Goal: Information Seeking & Learning: Learn about a topic

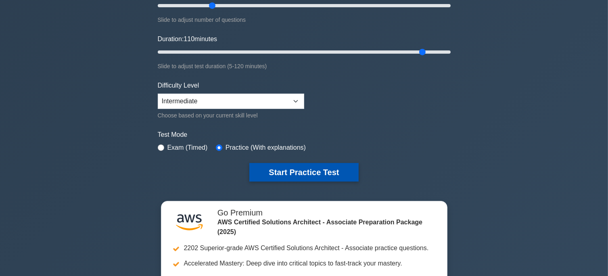
click at [284, 167] on button "Start Practice Test" at bounding box center [303, 172] width 109 height 19
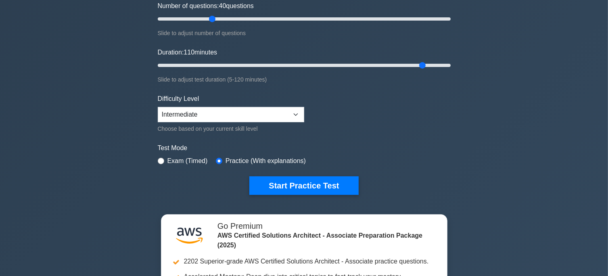
scroll to position [113, 0]
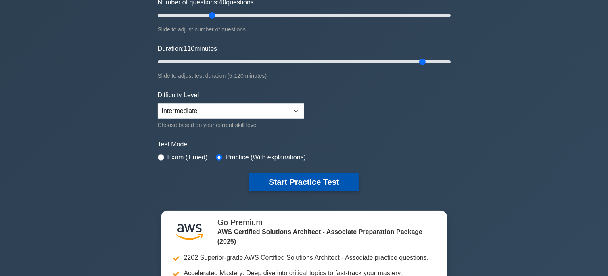
click at [312, 181] on button "Start Practice Test" at bounding box center [303, 182] width 109 height 19
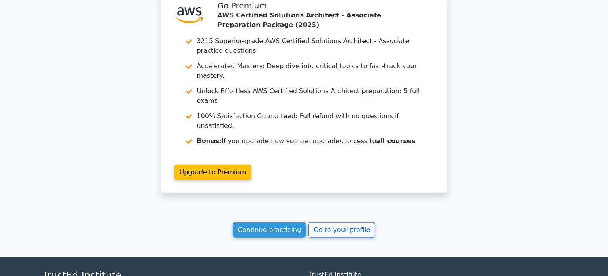
scroll to position [687, 0]
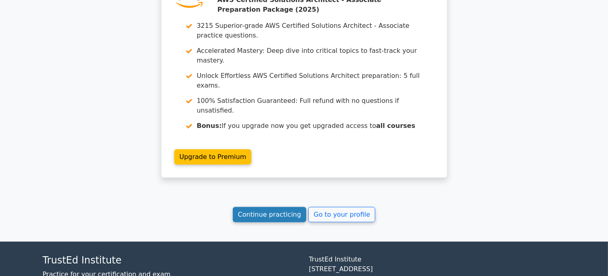
click at [285, 207] on link "Continue practicing" at bounding box center [270, 214] width 74 height 15
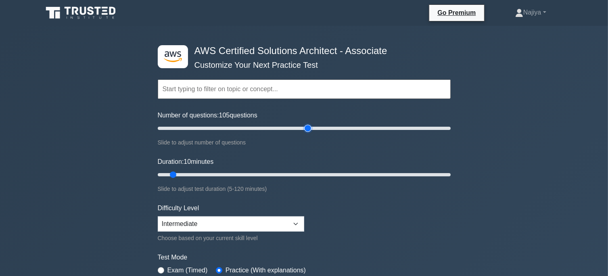
click at [310, 125] on input "Number of questions: 105 questions" at bounding box center [304, 128] width 293 height 10
click at [205, 128] on input "Number of questions: 35 questions" at bounding box center [304, 128] width 293 height 10
click at [207, 127] on input "Number of questions: 35 questions" at bounding box center [304, 128] width 293 height 10
type input "40"
click at [210, 128] on input "Number of questions: 40 questions" at bounding box center [304, 128] width 293 height 10
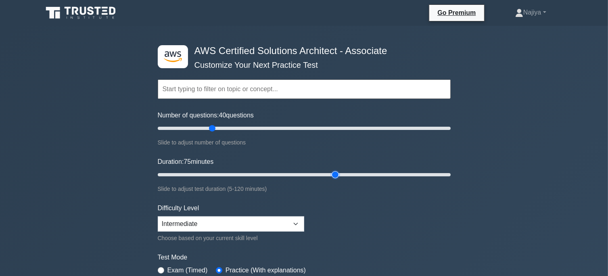
click at [336, 174] on input "Duration: 75 minutes" at bounding box center [304, 175] width 293 height 10
click at [360, 171] on input "Duration: 85 minutes" at bounding box center [304, 175] width 293 height 10
click at [374, 172] on input "Duration: 90 minutes" at bounding box center [304, 175] width 293 height 10
click at [394, 174] on input "Duration: 100 minutes" at bounding box center [304, 175] width 293 height 10
type input "105"
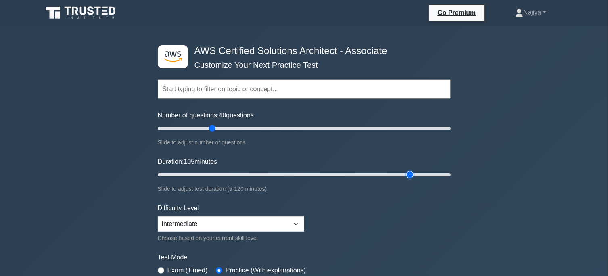
click at [405, 173] on input "Duration: 105 minutes" at bounding box center [304, 175] width 293 height 10
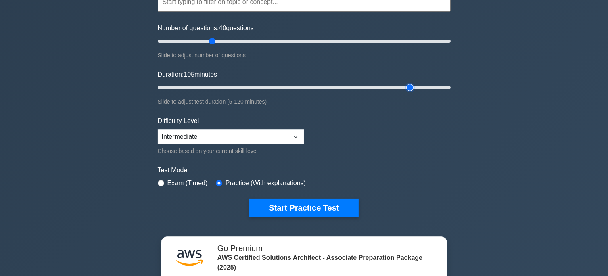
scroll to position [88, 0]
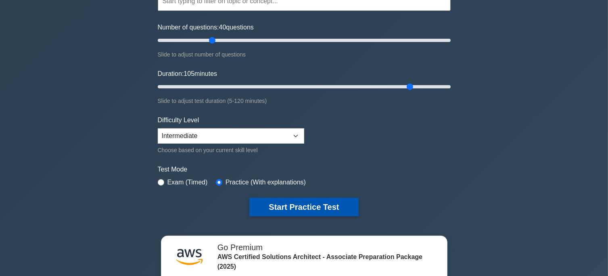
click at [281, 205] on button "Start Practice Test" at bounding box center [303, 207] width 109 height 19
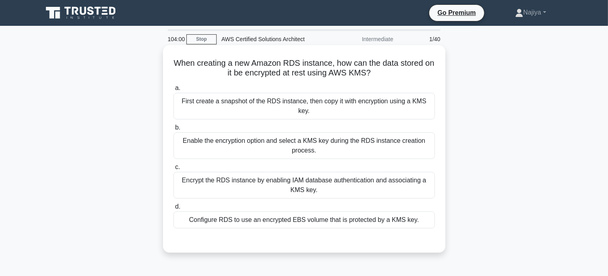
click at [259, 132] on div "Enable the encryption option and select a KMS key during the RDS instance creat…" at bounding box center [303, 145] width 261 height 27
click at [173, 130] on input "b. Enable the encryption option and select a KMS key during the RDS instance cr…" at bounding box center [173, 127] width 0 height 5
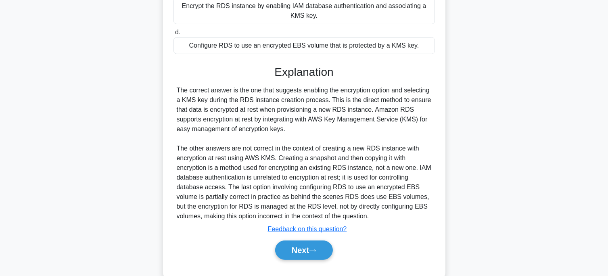
scroll to position [182, 0]
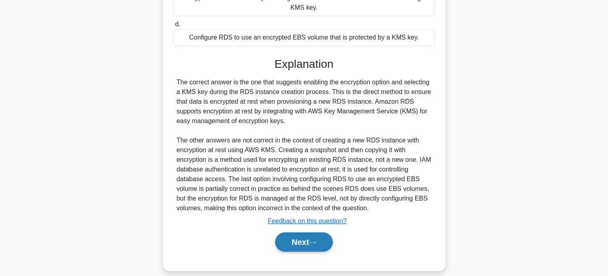
click at [314, 241] on button "Next" at bounding box center [304, 241] width 58 height 19
click at [312, 234] on button "Next" at bounding box center [304, 241] width 58 height 19
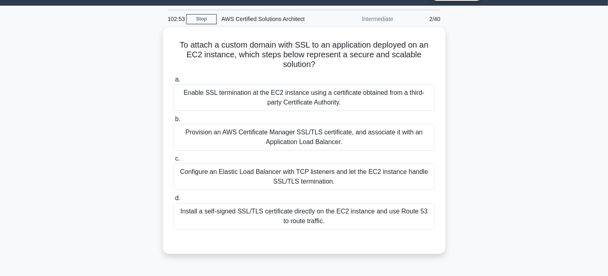
scroll to position [21, 0]
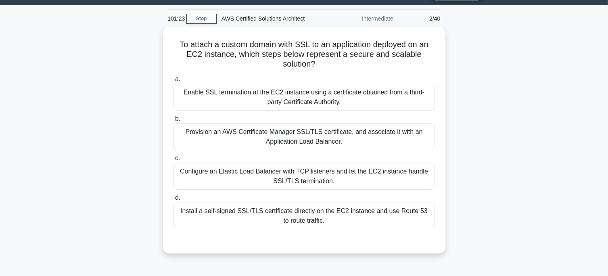
click at [298, 146] on div "Provision an AWS Certificate Manager SSL/TLS certificate, and associate it with…" at bounding box center [303, 136] width 261 height 27
click at [173, 121] on input "b. Provision an AWS Certificate Manager SSL/TLS certificate, and associate it w…" at bounding box center [173, 118] width 0 height 5
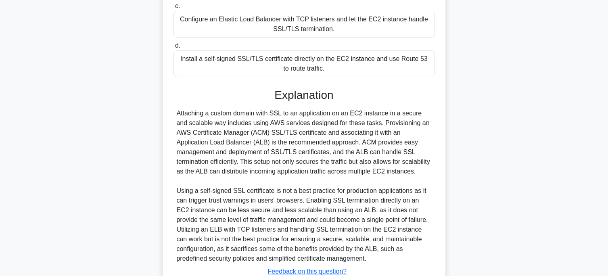
scroll to position [231, 0]
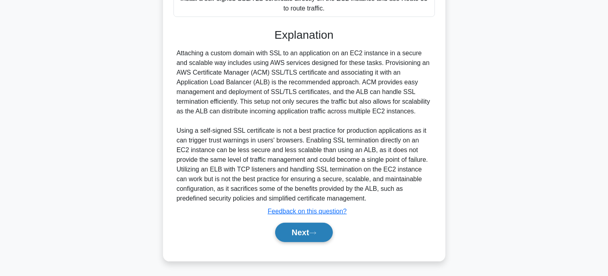
click at [312, 233] on button "Next" at bounding box center [304, 232] width 58 height 19
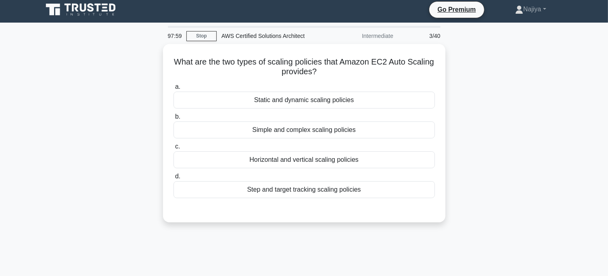
scroll to position [0, 0]
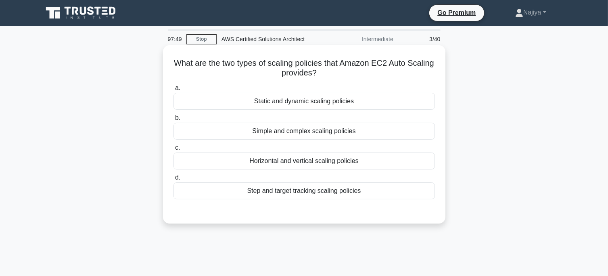
click at [319, 192] on div "Step and target tracking scaling policies" at bounding box center [303, 190] width 261 height 17
click at [173, 180] on input "d. Step and target tracking scaling policies" at bounding box center [173, 177] width 0 height 5
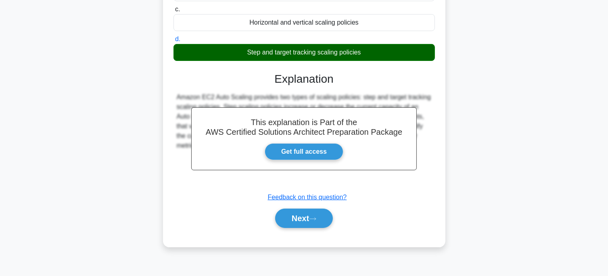
scroll to position [160, 0]
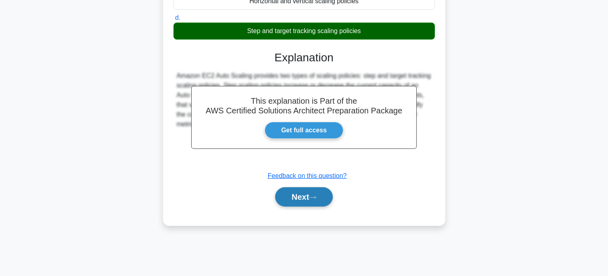
click at [313, 195] on icon at bounding box center [312, 197] width 7 height 4
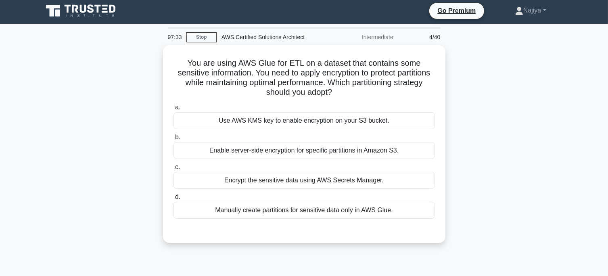
scroll to position [0, 0]
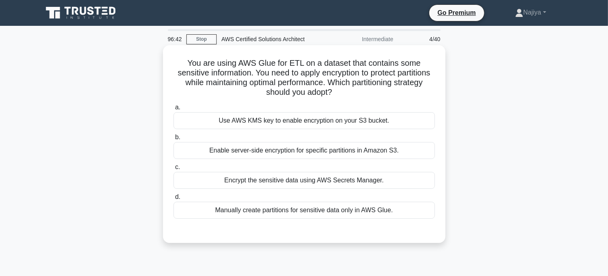
click at [289, 153] on div "Enable server-side encryption for specific partitions in Amazon S3." at bounding box center [303, 150] width 261 height 17
click at [173, 140] on input "b. Enable server-side encryption for specific partitions in Amazon S3." at bounding box center [173, 137] width 0 height 5
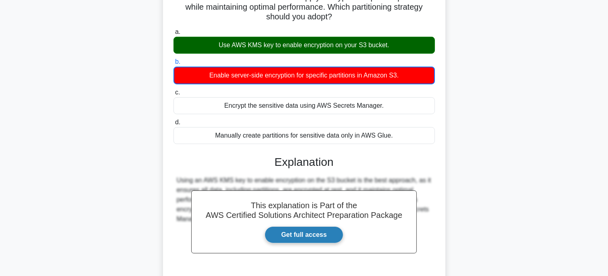
scroll to position [160, 0]
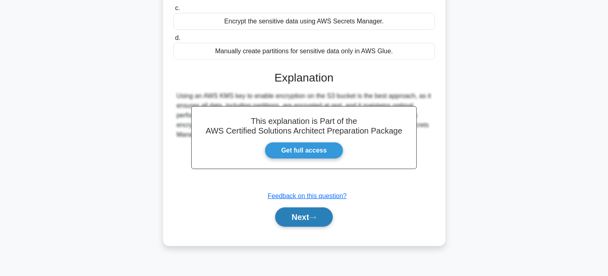
click at [322, 215] on button "Next" at bounding box center [304, 216] width 58 height 19
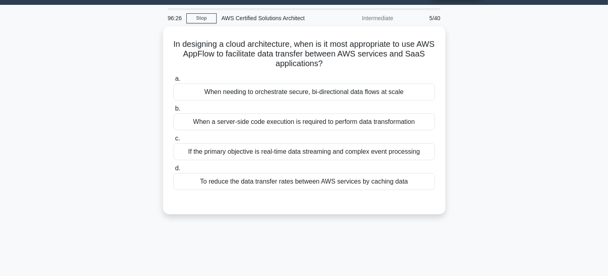
scroll to position [0, 0]
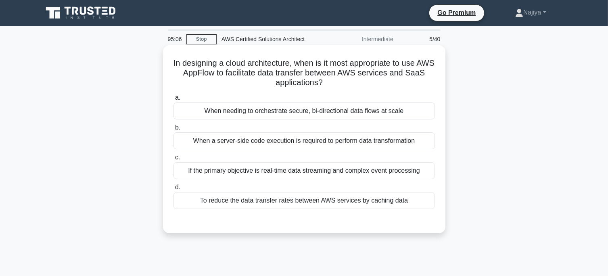
click at [277, 174] on div "If the primary objective is real-time data streaming and complex event processi…" at bounding box center [303, 170] width 261 height 17
click at [173, 160] on input "c. If the primary objective is real-time data streaming and complex event proce…" at bounding box center [173, 157] width 0 height 5
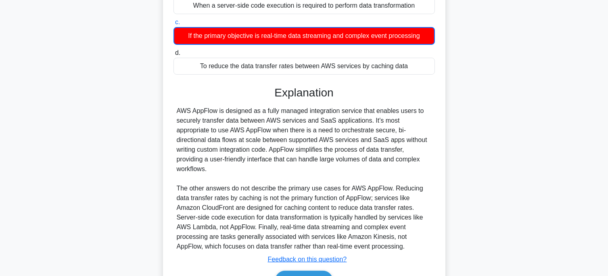
scroll to position [173, 0]
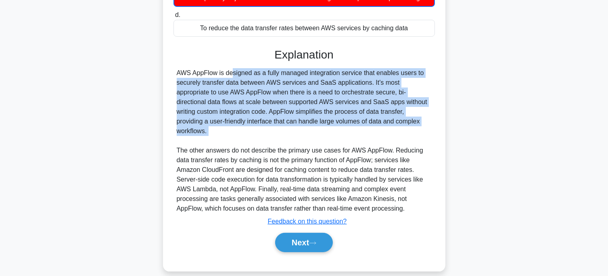
drag, startPoint x: 410, startPoint y: 127, endPoint x: 174, endPoint y: 71, distance: 242.5
click at [174, 71] on div "AWS AppFlow is designed as a fully managed integration service that enables use…" at bounding box center [303, 140] width 261 height 145
copy div "AWS AppFlow is designed as a fully managed integration service that enables use…"
click at [298, 235] on button "Next" at bounding box center [304, 242] width 58 height 19
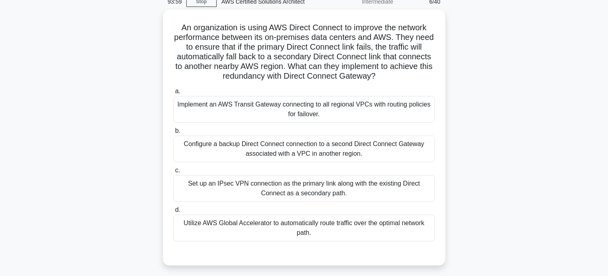
scroll to position [37, 0]
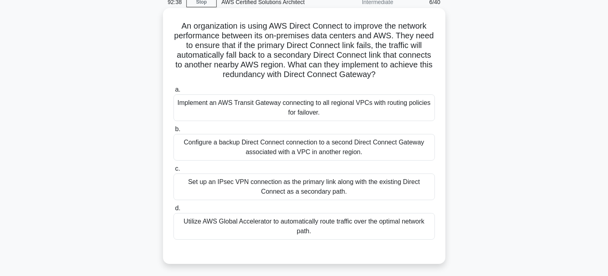
click at [269, 183] on div "Set up an IPsec VPN connection as the primary link along with the existing Dire…" at bounding box center [303, 186] width 261 height 27
click at [173, 171] on input "c. Set up an IPsec VPN connection as the primary link along with the existing D…" at bounding box center [173, 168] width 0 height 5
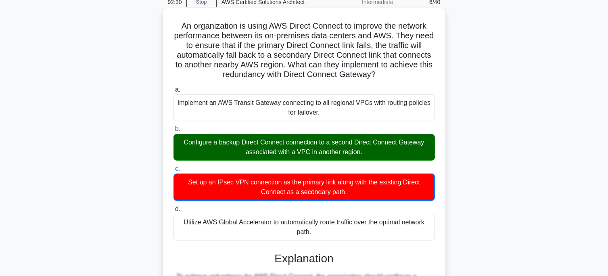
click at [261, 146] on div "Configure a backup Direct Connect connection to a second Direct Connect Gateway…" at bounding box center [303, 147] width 261 height 27
click at [173, 132] on input "b. Configure a backup Direct Connect connection to a second Direct Connect Gate…" at bounding box center [173, 129] width 0 height 5
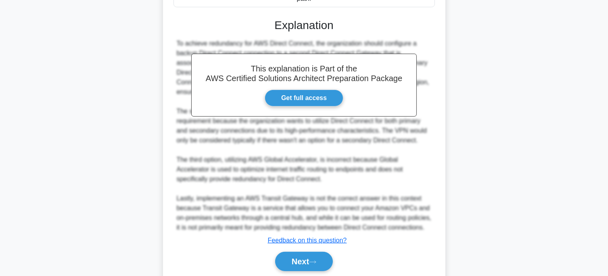
scroll to position [308, 0]
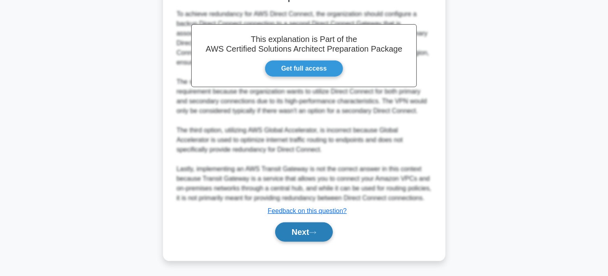
click at [293, 228] on button "Next" at bounding box center [304, 231] width 58 height 19
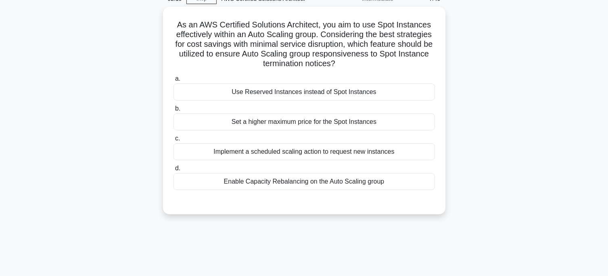
scroll to position [0, 0]
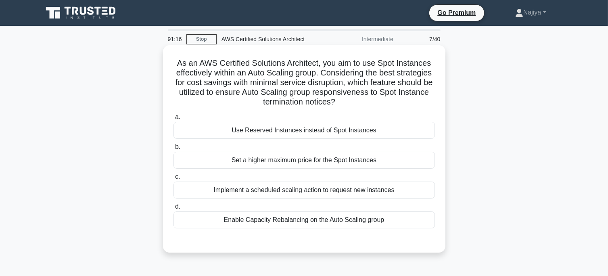
click at [295, 225] on div "Enable Capacity Rebalancing on the Auto Scaling group" at bounding box center [303, 219] width 261 height 17
click at [173, 209] on input "d. Enable Capacity Rebalancing on the Auto Scaling group" at bounding box center [173, 206] width 0 height 5
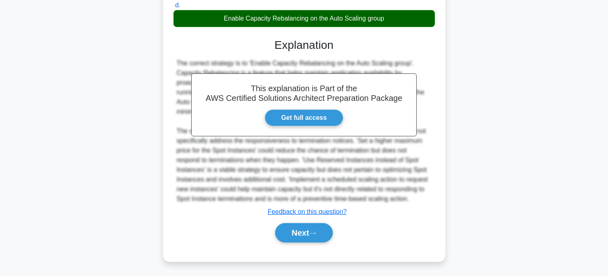
scroll to position [202, 0]
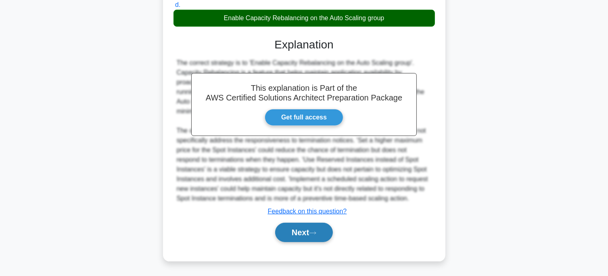
click at [295, 230] on button "Next" at bounding box center [304, 232] width 58 height 19
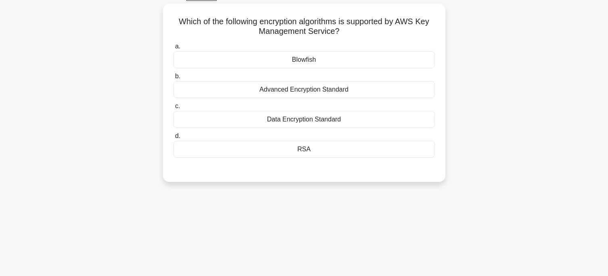
scroll to position [0, 0]
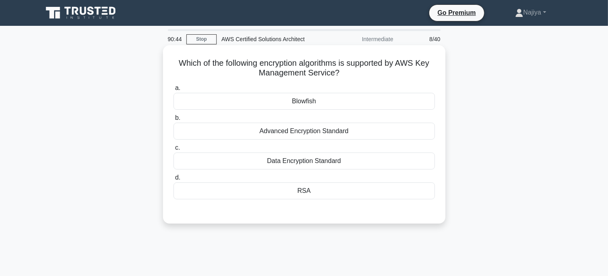
click at [297, 165] on div "Data Encryption Standard" at bounding box center [303, 160] width 261 height 17
click at [173, 150] on input "c. Data Encryption Standard" at bounding box center [173, 147] width 0 height 5
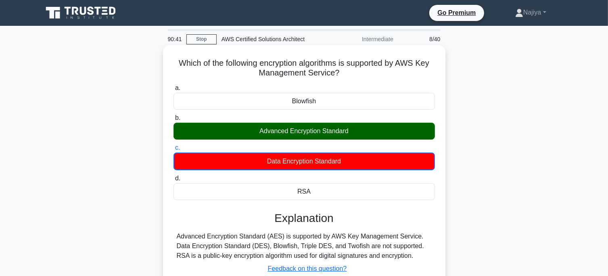
click at [298, 133] on div "Advanced Encryption Standard" at bounding box center [303, 131] width 261 height 17
click at [173, 121] on input "b. Advanced Encryption Standard" at bounding box center [173, 117] width 0 height 5
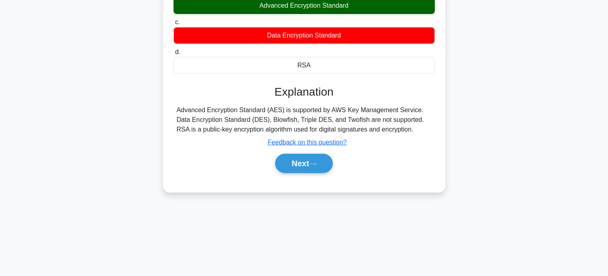
scroll to position [126, 0]
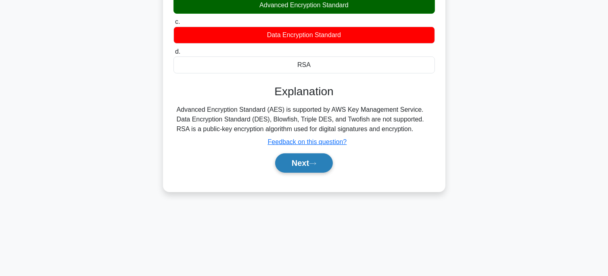
click at [301, 165] on button "Next" at bounding box center [304, 162] width 58 height 19
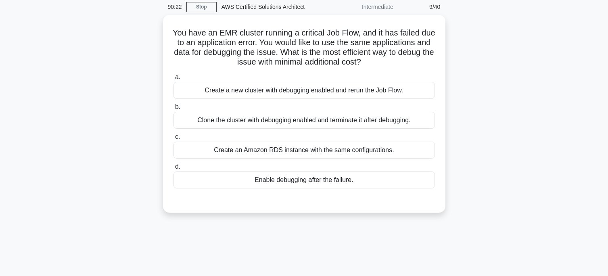
scroll to position [32, 0]
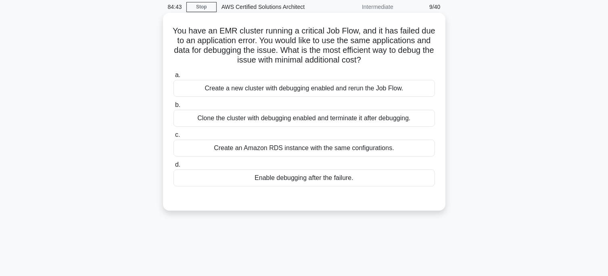
click at [279, 122] on div "Clone the cluster with debugging enabled and terminate it after debugging." at bounding box center [303, 118] width 261 height 17
click at [173, 108] on input "b. Clone the cluster with debugging enabled and terminate it after debugging." at bounding box center [173, 104] width 0 height 5
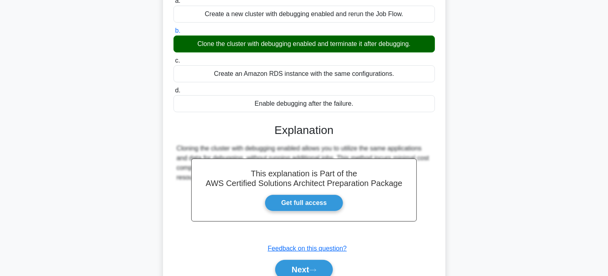
scroll to position [160, 0]
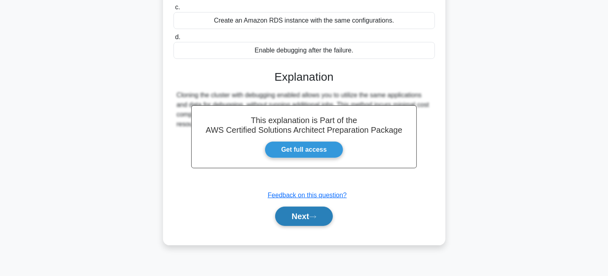
click at [298, 212] on button "Next" at bounding box center [304, 215] width 58 height 19
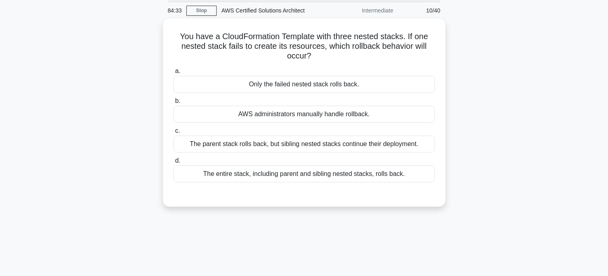
scroll to position [28, 0]
click at [254, 79] on div "Only the failed nested stack rolls back." at bounding box center [303, 83] width 261 height 17
click at [173, 73] on input "a. Only the failed nested stack rolls back." at bounding box center [173, 69] width 0 height 5
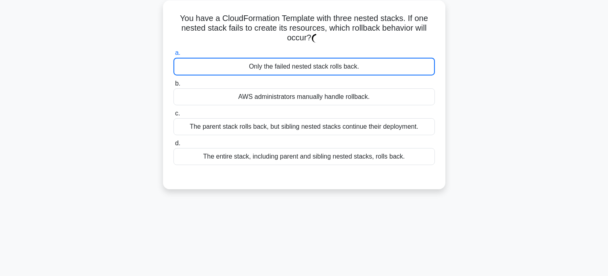
scroll to position [47, 0]
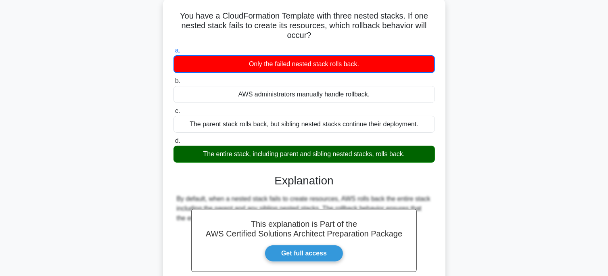
click at [243, 158] on div "The entire stack, including parent and sibling nested stacks, rolls back." at bounding box center [303, 154] width 261 height 17
click at [173, 144] on input "d. The entire stack, including parent and sibling nested stacks, rolls back." at bounding box center [173, 140] width 0 height 5
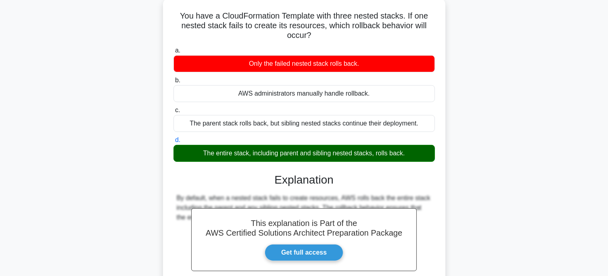
scroll to position [160, 0]
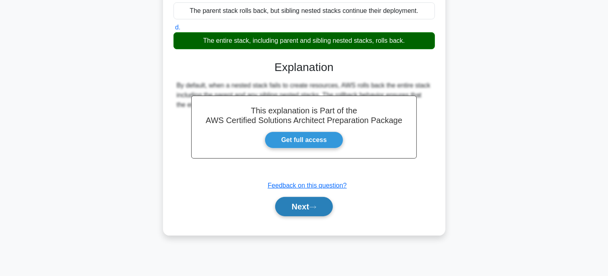
click at [286, 209] on button "Next" at bounding box center [304, 206] width 58 height 19
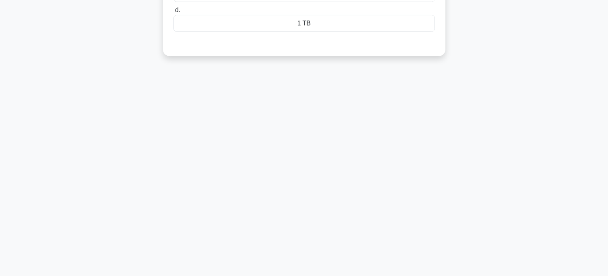
scroll to position [0, 0]
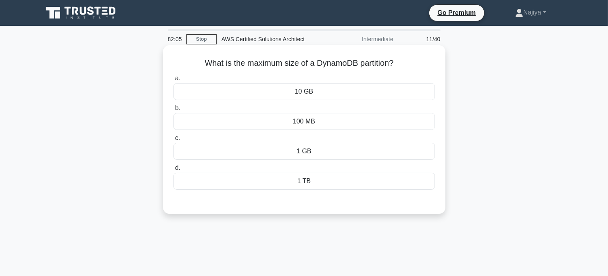
click at [302, 157] on div "1 GB" at bounding box center [303, 151] width 261 height 17
click at [173, 141] on input "c. 1 GB" at bounding box center [173, 137] width 0 height 5
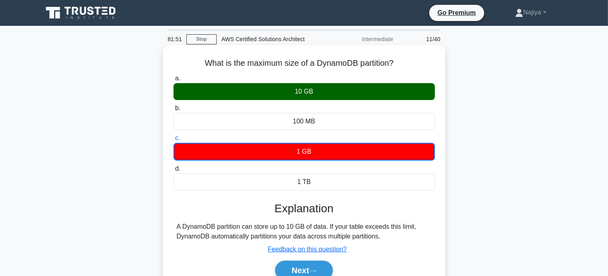
scroll to position [10, 0]
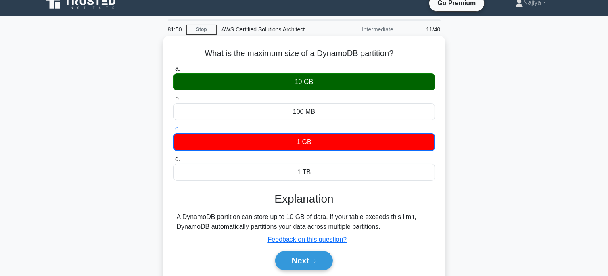
click at [292, 84] on div "10 GB" at bounding box center [303, 81] width 261 height 17
click at [173, 71] on input "a. 10 GB" at bounding box center [173, 68] width 0 height 5
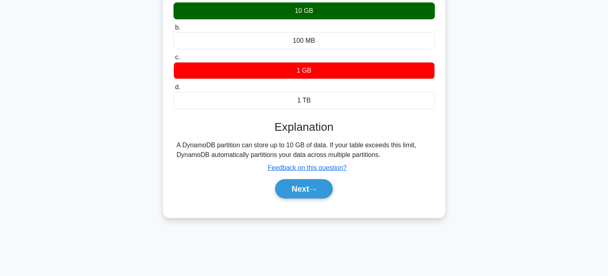
scroll to position [85, 0]
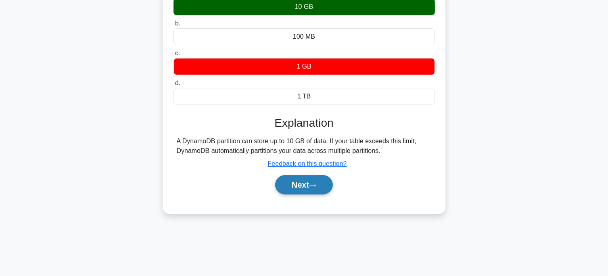
click at [301, 188] on button "Next" at bounding box center [304, 184] width 58 height 19
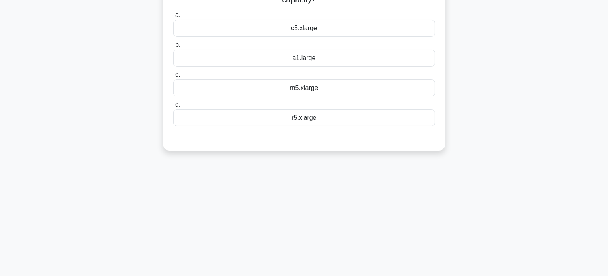
scroll to position [0, 0]
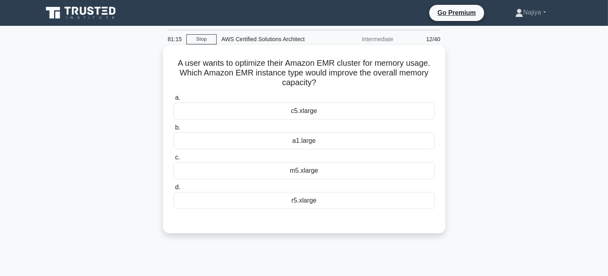
click at [306, 171] on div "m5.xlarge" at bounding box center [303, 170] width 261 height 17
click at [173, 160] on input "c. m5.xlarge" at bounding box center [173, 157] width 0 height 5
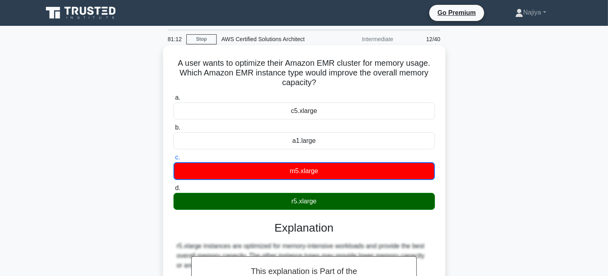
scroll to position [160, 0]
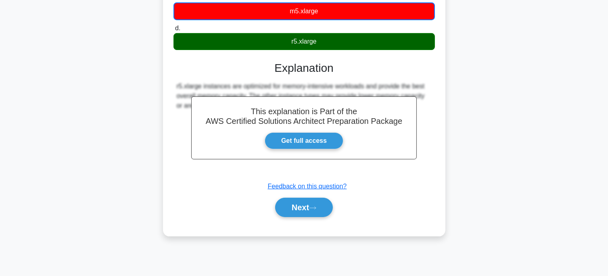
click at [305, 209] on button "Next" at bounding box center [304, 207] width 58 height 19
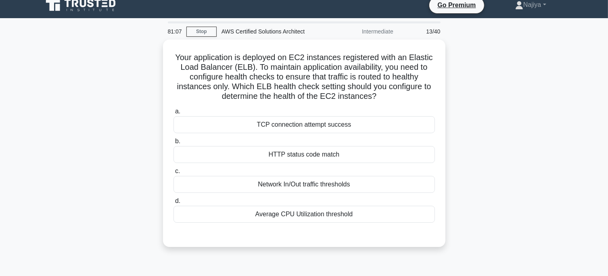
scroll to position [7, 0]
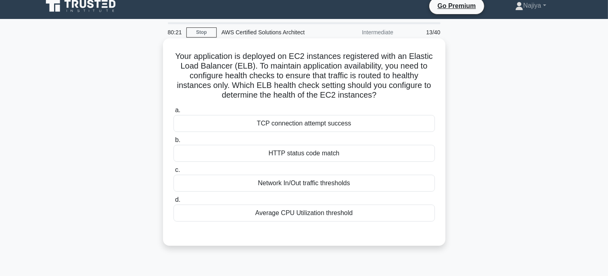
click at [323, 155] on div "HTTP status code match" at bounding box center [303, 153] width 261 height 17
click at [173, 143] on input "b. HTTP status code match" at bounding box center [173, 140] width 0 height 5
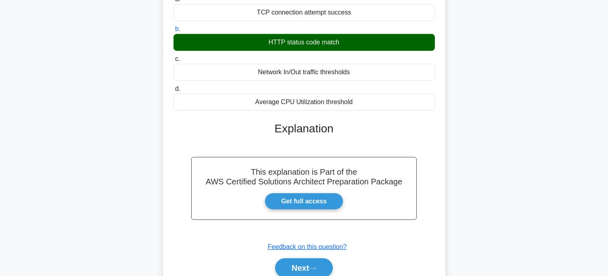
scroll to position [160, 0]
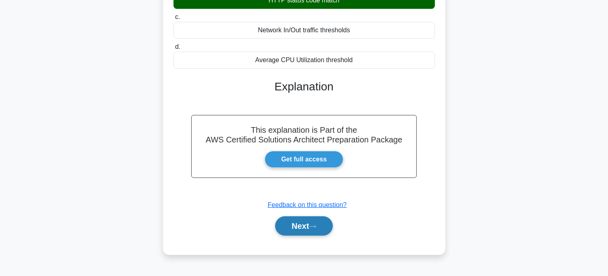
click at [318, 230] on button "Next" at bounding box center [304, 225] width 58 height 19
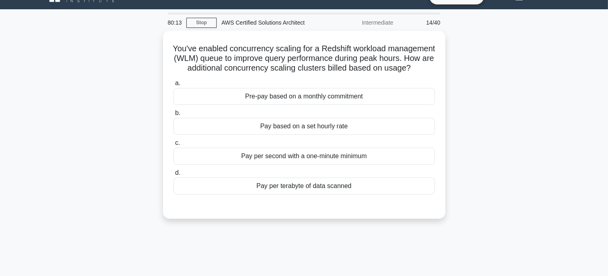
scroll to position [0, 0]
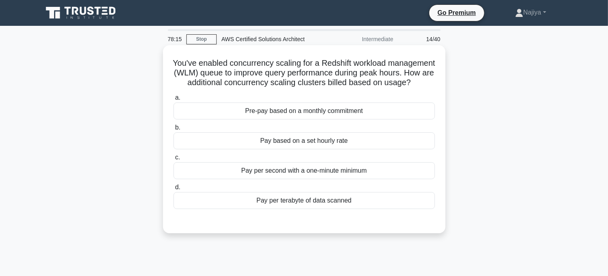
click at [313, 209] on div "Pay per terabyte of data scanned" at bounding box center [303, 200] width 261 height 17
click at [173, 190] on input "d. Pay per terabyte of data scanned" at bounding box center [173, 187] width 0 height 5
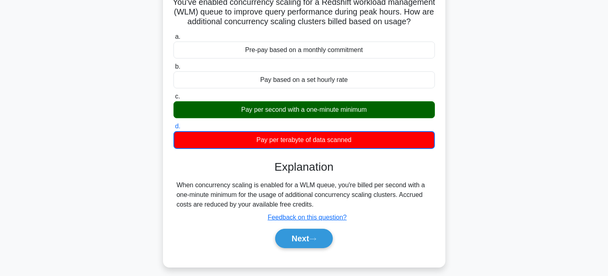
scroll to position [61, 0]
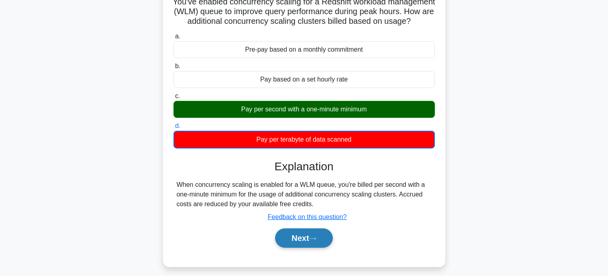
click at [311, 248] on button "Next" at bounding box center [304, 237] width 58 height 19
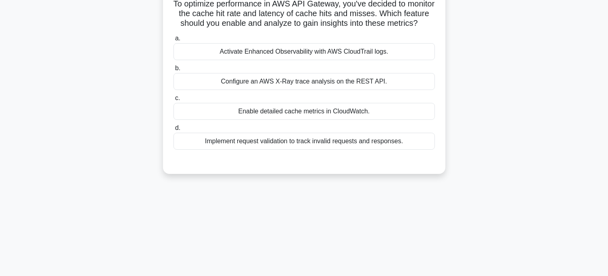
scroll to position [0, 0]
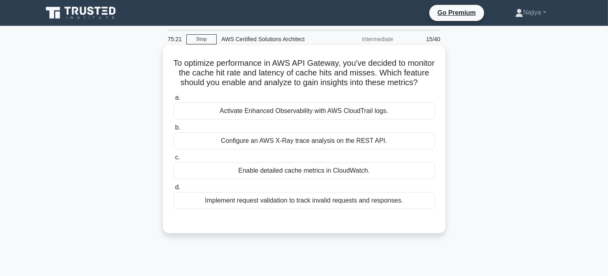
click at [315, 179] on div "Enable detailed cache metrics in CloudWatch." at bounding box center [303, 170] width 261 height 17
click at [173, 160] on input "c. Enable detailed cache metrics in CloudWatch." at bounding box center [173, 157] width 0 height 5
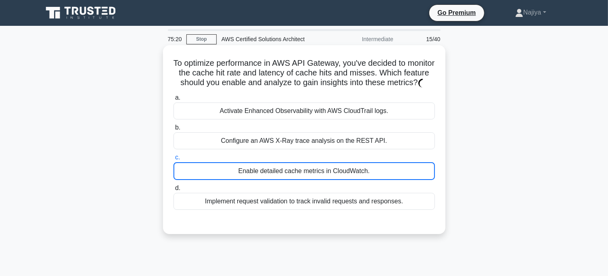
click at [314, 119] on div "Activate Enhanced Observability with AWS CloudTrail logs." at bounding box center [303, 110] width 261 height 17
click at [173, 100] on input "a. Activate Enhanced Observability with AWS CloudTrail logs." at bounding box center [173, 97] width 0 height 5
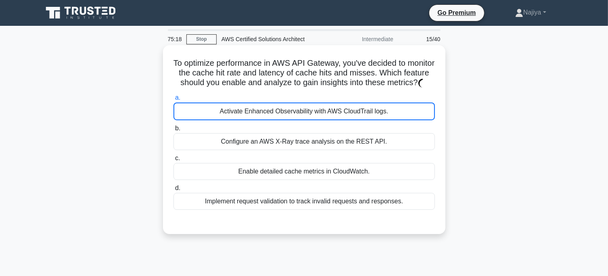
click at [313, 177] on div "Enable detailed cache metrics in CloudWatch." at bounding box center [303, 171] width 261 height 17
click at [173, 161] on input "c. Enable detailed cache metrics in CloudWatch." at bounding box center [173, 158] width 0 height 5
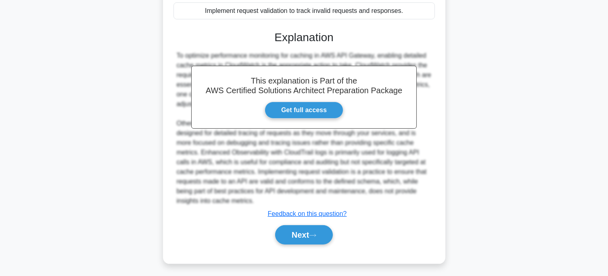
scroll to position [202, 0]
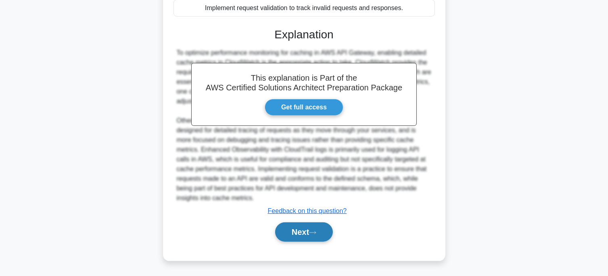
click at [310, 235] on button "Next" at bounding box center [304, 231] width 58 height 19
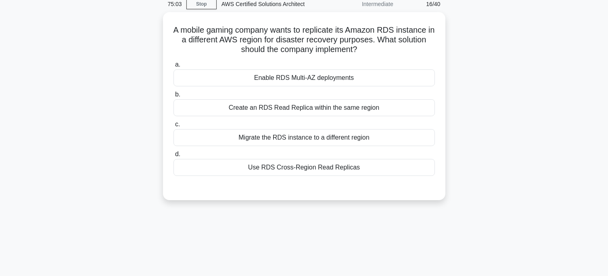
scroll to position [34, 0]
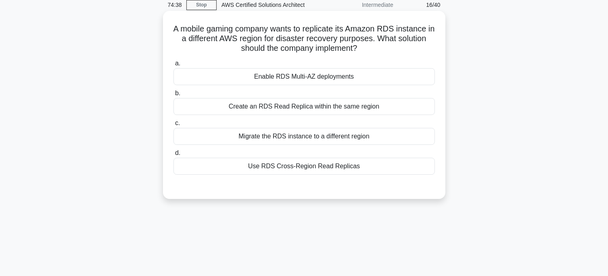
click at [331, 171] on div "Use RDS Cross-Region Read Replicas" at bounding box center [303, 166] width 261 height 17
click at [173, 156] on input "d. Use RDS Cross-Region Read Replicas" at bounding box center [173, 152] width 0 height 5
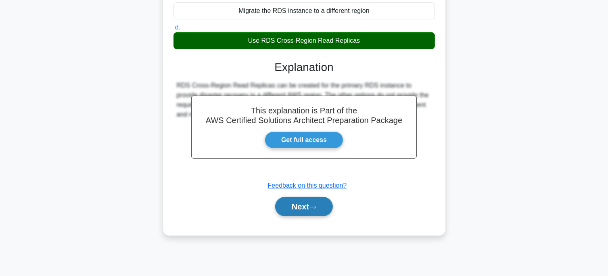
scroll to position [160, 0]
click at [316, 208] on icon at bounding box center [312, 207] width 7 height 4
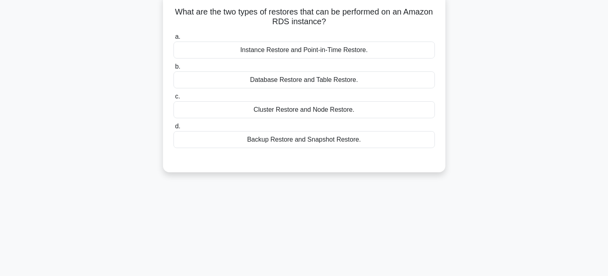
scroll to position [18, 0]
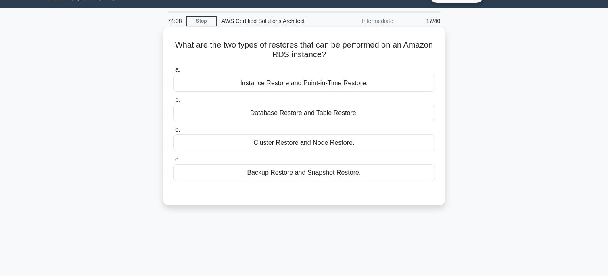
click at [311, 86] on div "Instance Restore and Point-in-Time Restore." at bounding box center [303, 83] width 261 height 17
click at [173, 73] on input "a. Instance Restore and Point-in-Time Restore." at bounding box center [173, 69] width 0 height 5
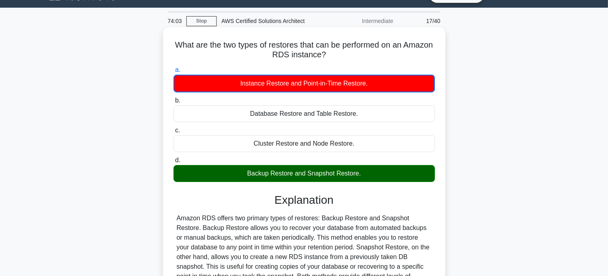
click at [312, 172] on div "Backup Restore and Snapshot Restore." at bounding box center [303, 173] width 261 height 17
click at [173, 163] on input "d. Backup Restore and Snapshot Restore." at bounding box center [173, 160] width 0 height 5
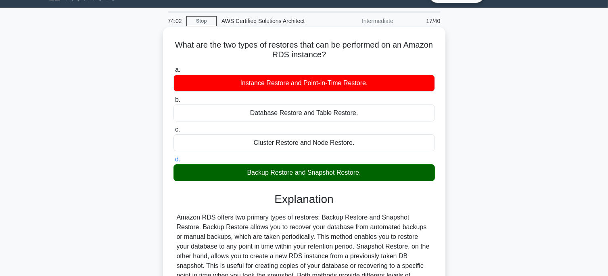
scroll to position [160, 0]
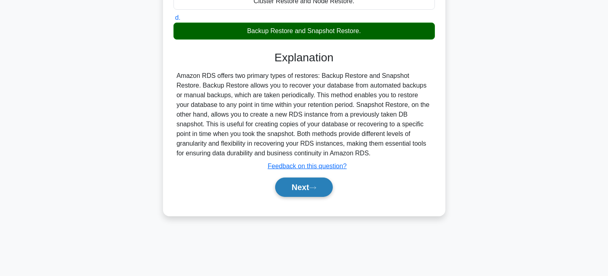
click at [310, 194] on button "Next" at bounding box center [304, 186] width 58 height 19
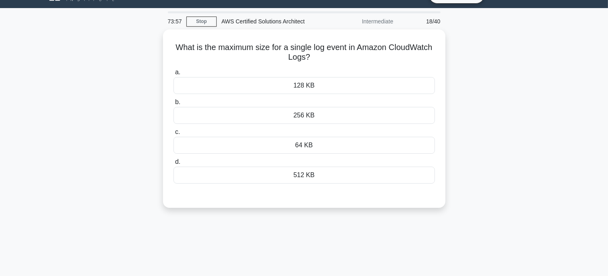
scroll to position [17, 0]
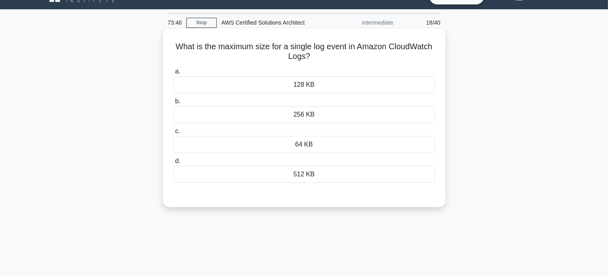
click at [318, 174] on div "512 KB" at bounding box center [303, 174] width 261 height 17
click at [173, 164] on input "d. 512 KB" at bounding box center [173, 160] width 0 height 5
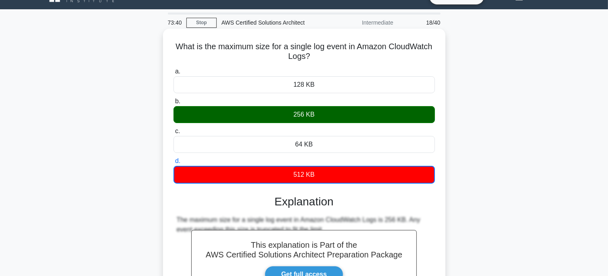
click at [321, 112] on div "256 KB" at bounding box center [303, 114] width 261 height 17
click at [173, 104] on input "b. 256 KB" at bounding box center [173, 101] width 0 height 5
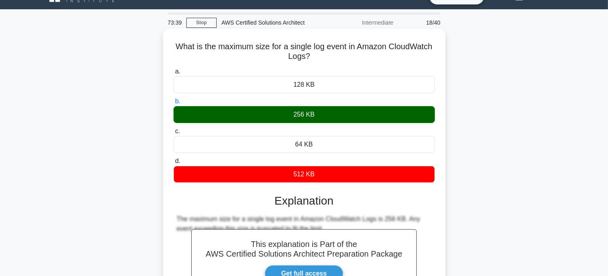
scroll to position [160, 0]
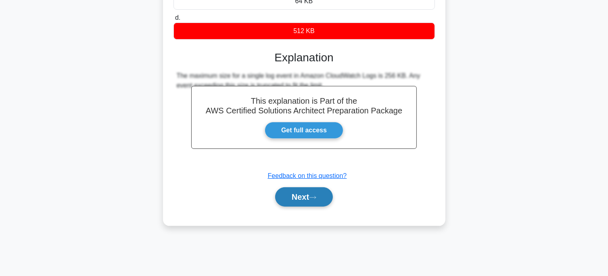
click at [304, 196] on button "Next" at bounding box center [304, 196] width 58 height 19
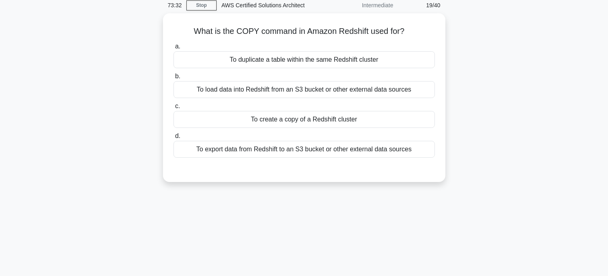
scroll to position [29, 0]
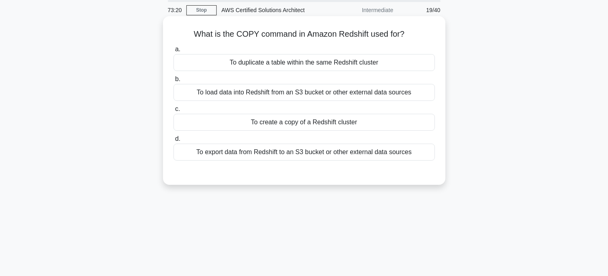
click at [321, 125] on div "To create a copy of a Redshift cluster" at bounding box center [303, 122] width 261 height 17
click at [173, 112] on input "c. To create a copy of a Redshift cluster" at bounding box center [173, 108] width 0 height 5
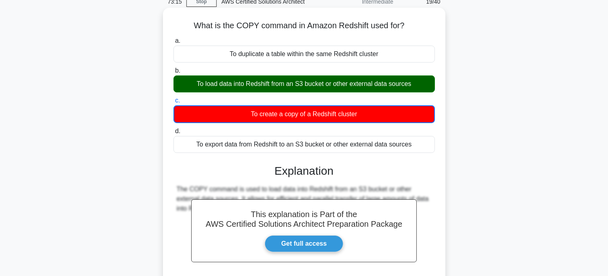
scroll to position [160, 0]
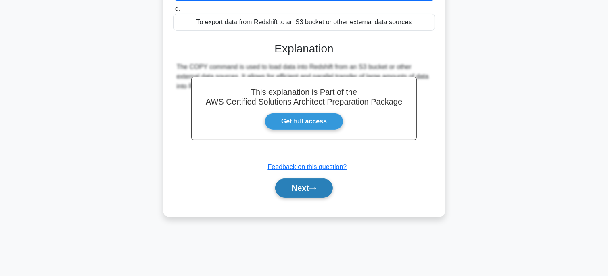
click at [310, 184] on button "Next" at bounding box center [304, 187] width 58 height 19
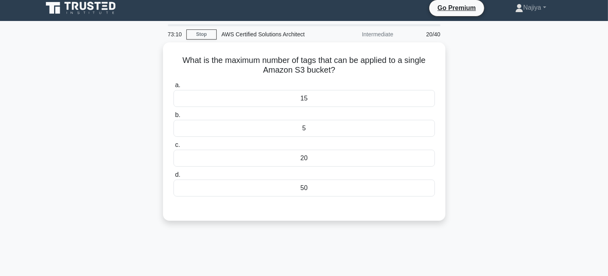
scroll to position [0, 0]
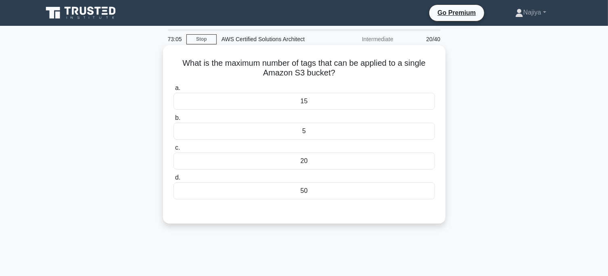
click at [311, 189] on div "50" at bounding box center [303, 190] width 261 height 17
click at [173, 180] on input "d. 50" at bounding box center [173, 177] width 0 height 5
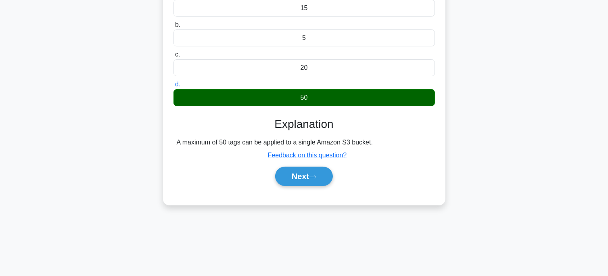
scroll to position [94, 0]
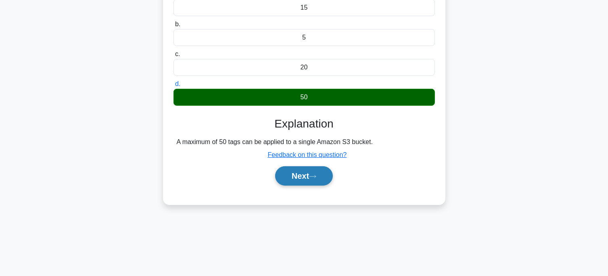
click at [310, 178] on button "Next" at bounding box center [304, 175] width 58 height 19
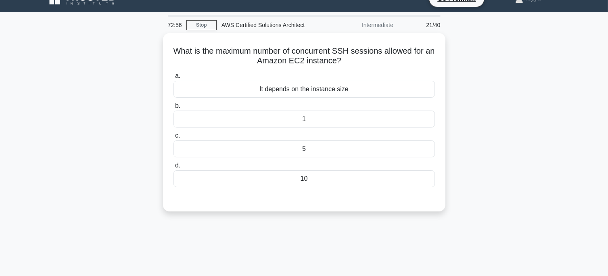
scroll to position [14, 0]
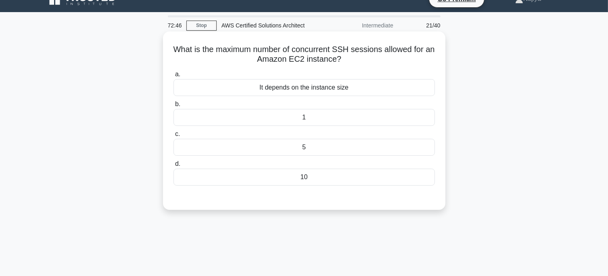
click at [313, 145] on div "5" at bounding box center [303, 147] width 261 height 17
click at [173, 137] on input "c. 5" at bounding box center [173, 133] width 0 height 5
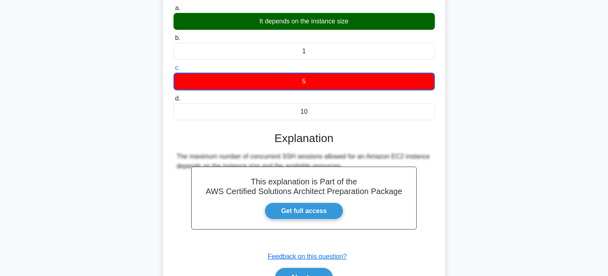
scroll to position [160, 0]
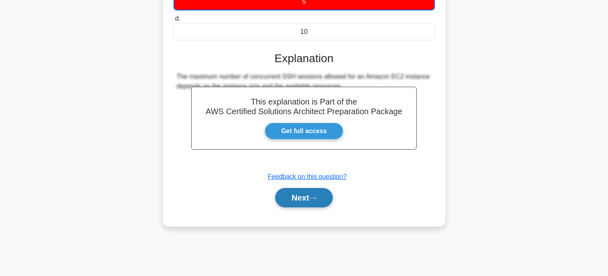
click at [313, 194] on button "Next" at bounding box center [304, 197] width 58 height 19
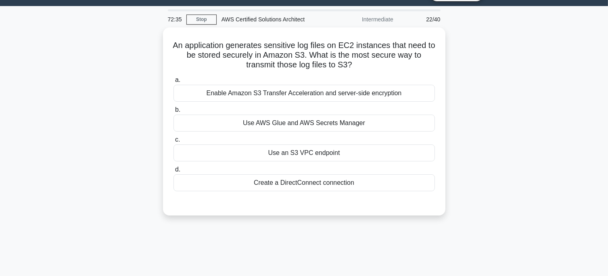
scroll to position [19, 0]
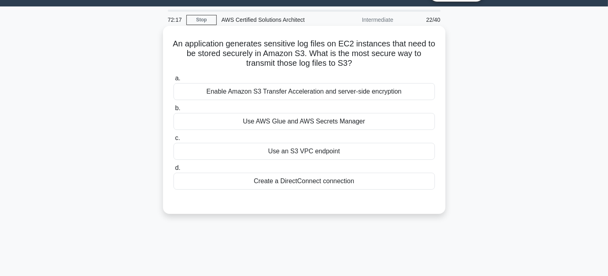
click at [324, 179] on div "Create a DirectConnect connection" at bounding box center [303, 181] width 261 height 17
click at [173, 171] on input "d. Create a DirectConnect connection" at bounding box center [173, 167] width 0 height 5
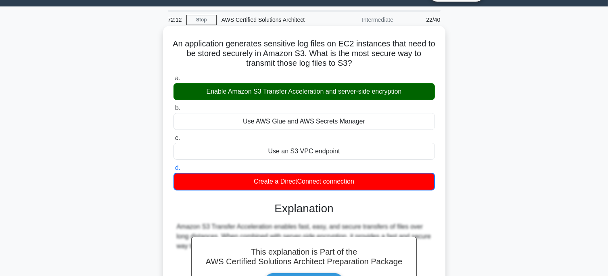
click at [332, 96] on div "Enable Amazon S3 Transfer Acceleration and server-side encryption" at bounding box center [303, 91] width 261 height 17
click at [173, 81] on input "a. Enable Amazon S3 Transfer Acceleration and server-side encryption" at bounding box center [173, 78] width 0 height 5
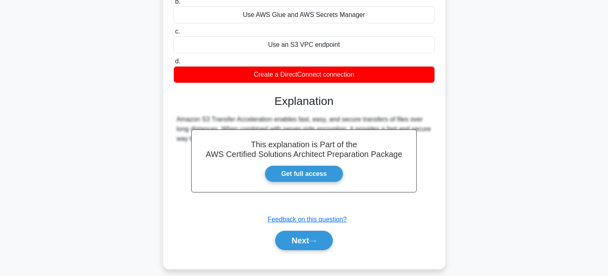
scroll to position [126, 0]
click at [295, 243] on button "Next" at bounding box center [304, 240] width 58 height 19
click at [305, 241] on button "Next" at bounding box center [304, 240] width 58 height 19
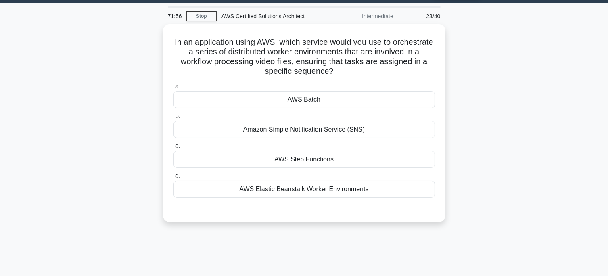
scroll to position [23, 0]
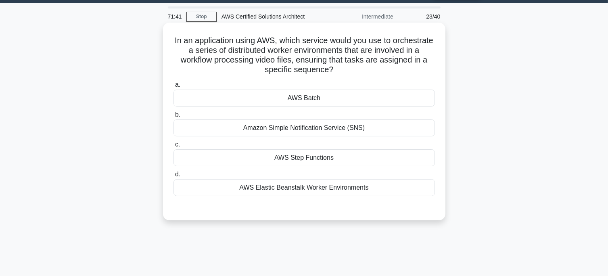
click at [327, 159] on div "AWS Step Functions" at bounding box center [303, 157] width 261 height 17
click at [173, 147] on input "c. AWS Step Functions" at bounding box center [173, 144] width 0 height 5
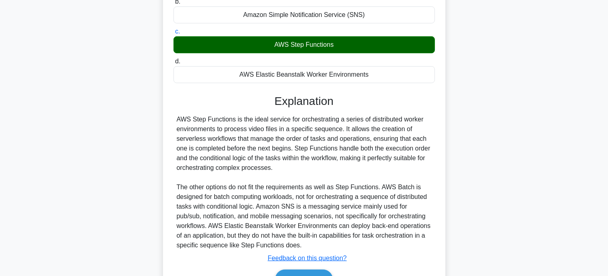
scroll to position [182, 0]
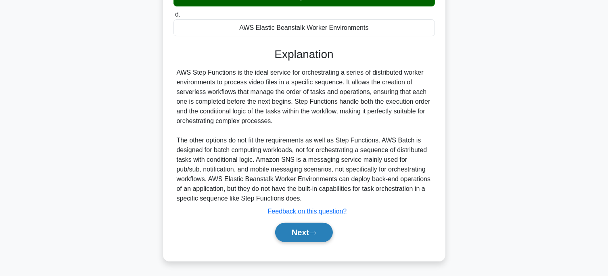
click at [316, 236] on button "Next" at bounding box center [304, 232] width 58 height 19
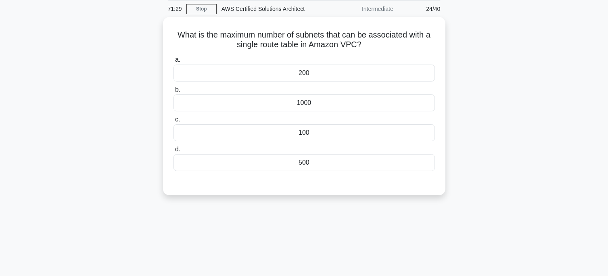
scroll to position [29, 0]
click at [310, 105] on div "1000" at bounding box center [303, 101] width 261 height 17
click at [173, 91] on input "b. 1000" at bounding box center [173, 88] width 0 height 5
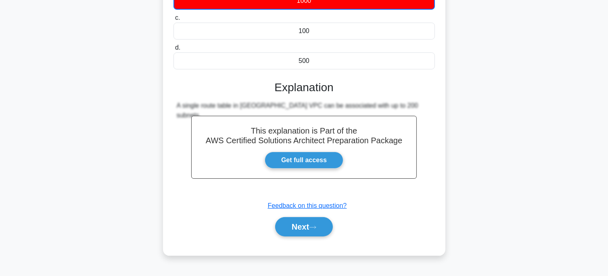
scroll to position [131, 0]
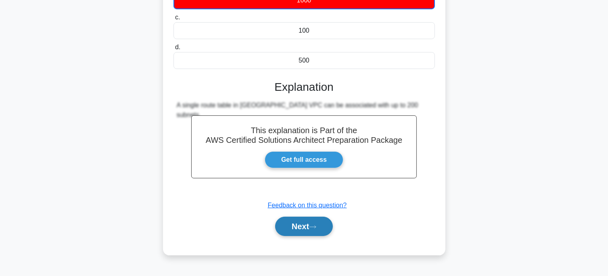
click at [320, 230] on button "Next" at bounding box center [304, 226] width 58 height 19
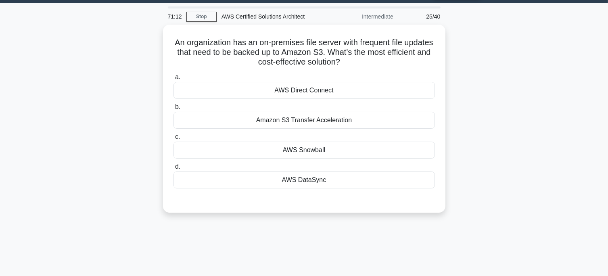
scroll to position [22, 0]
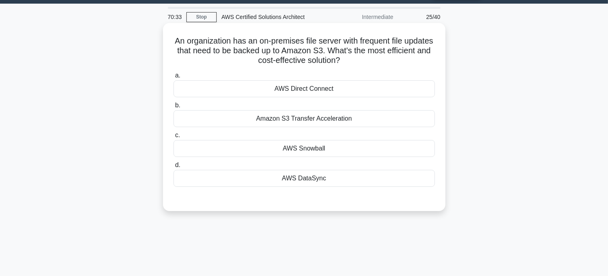
click at [319, 153] on div "AWS Snowball" at bounding box center [303, 148] width 261 height 17
click at [173, 138] on input "c. AWS Snowball" at bounding box center [173, 135] width 0 height 5
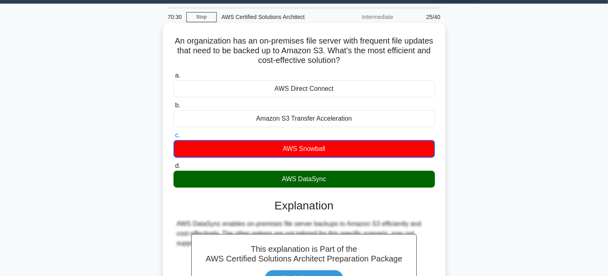
click at [321, 182] on div "AWS DataSync" at bounding box center [303, 179] width 261 height 17
click at [173, 169] on input "d. AWS DataSync" at bounding box center [173, 165] width 0 height 5
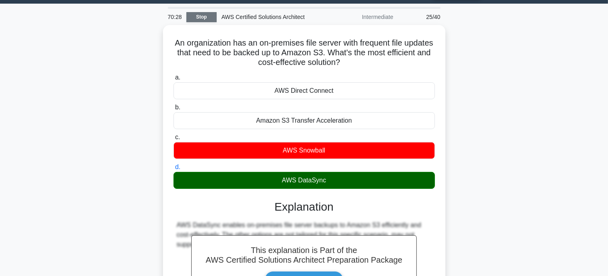
click at [203, 14] on link "Stop" at bounding box center [201, 17] width 30 height 10
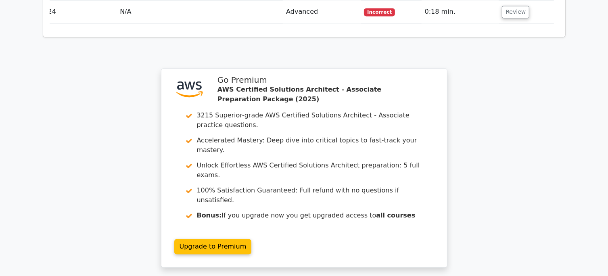
scroll to position [1859, 0]
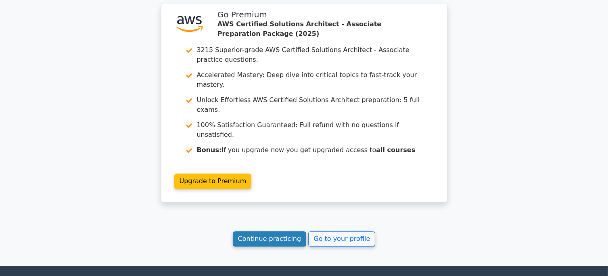
click at [289, 231] on link "Continue practicing" at bounding box center [270, 238] width 74 height 15
